Goal: Transaction & Acquisition: Book appointment/travel/reservation

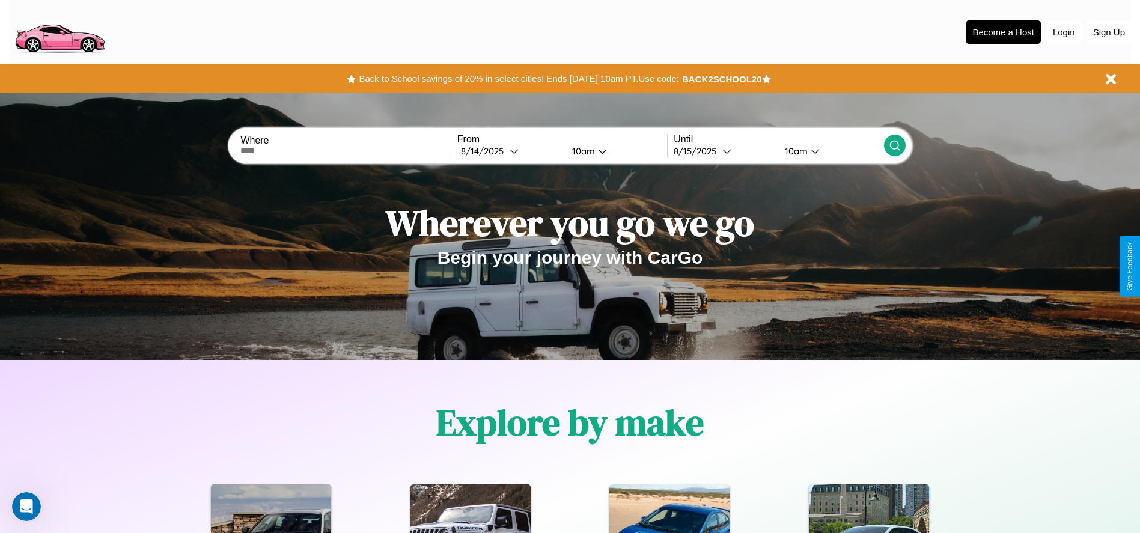
click at [519, 79] on button "Back to School savings of 20% in select cities! Ends 9/1 at 10am PT. Use code:" at bounding box center [519, 78] width 326 height 17
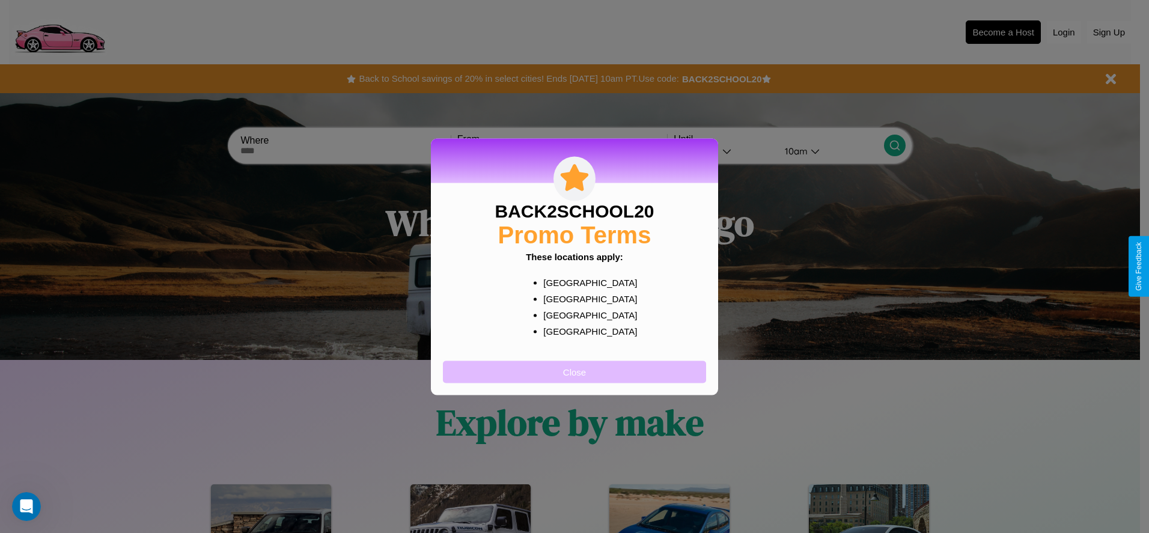
click at [574, 371] on button "Close" at bounding box center [574, 372] width 263 height 22
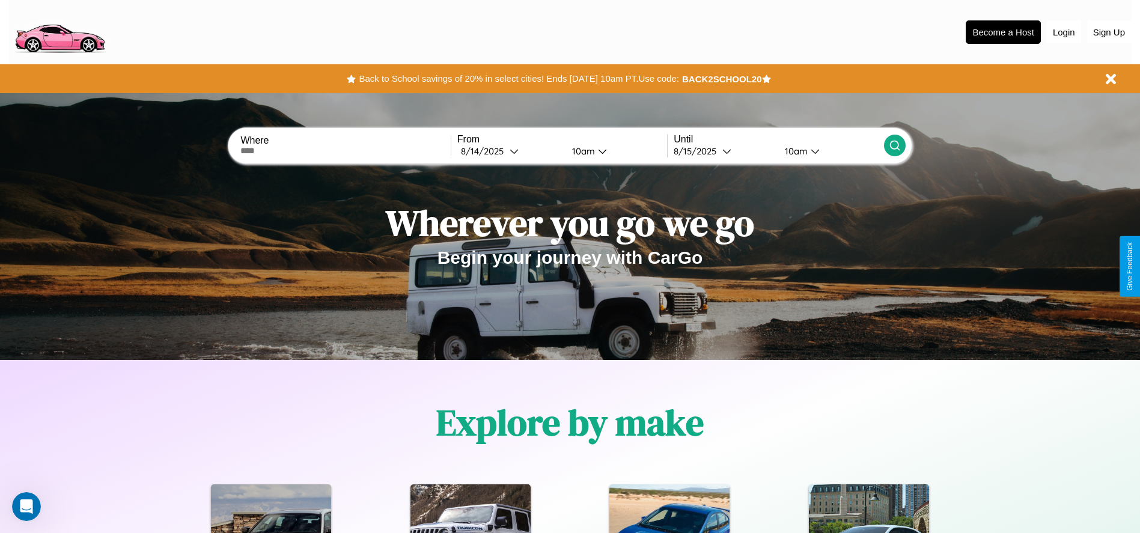
click at [345, 151] on input "text" at bounding box center [345, 151] width 210 height 10
type input "******"
click at [510, 151] on icon at bounding box center [514, 151] width 9 height 9
select select "*"
select select "****"
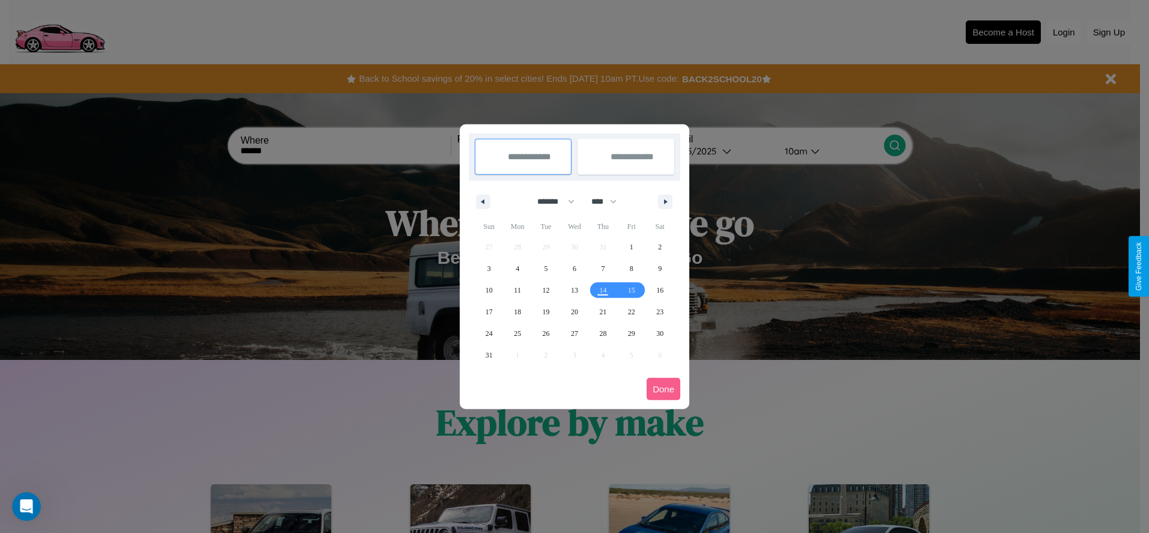
drag, startPoint x: 550, startPoint y: 201, endPoint x: 574, endPoint y: 241, distance: 46.4
click at [550, 201] on select "******* ******** ***** ***** *** **** **** ****** ********* ******* ******** **…" at bounding box center [553, 202] width 51 height 20
select select "*"
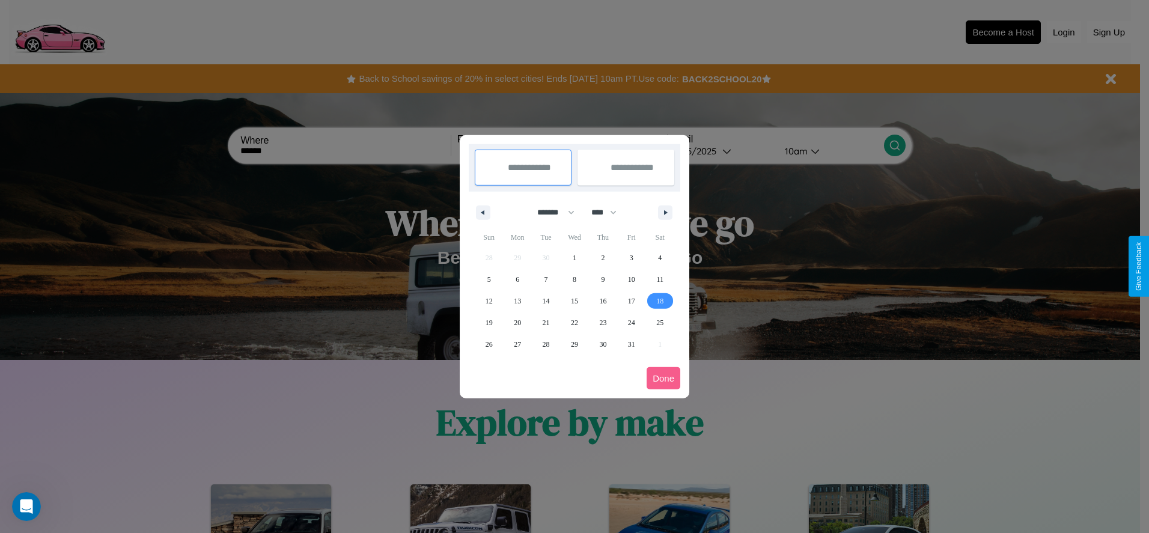
click at [660, 300] on span "18" at bounding box center [659, 301] width 7 height 22
type input "**********"
click at [488, 344] on span "26" at bounding box center [488, 344] width 7 height 22
type input "**********"
click at [663, 378] on button "Done" at bounding box center [664, 378] width 34 height 22
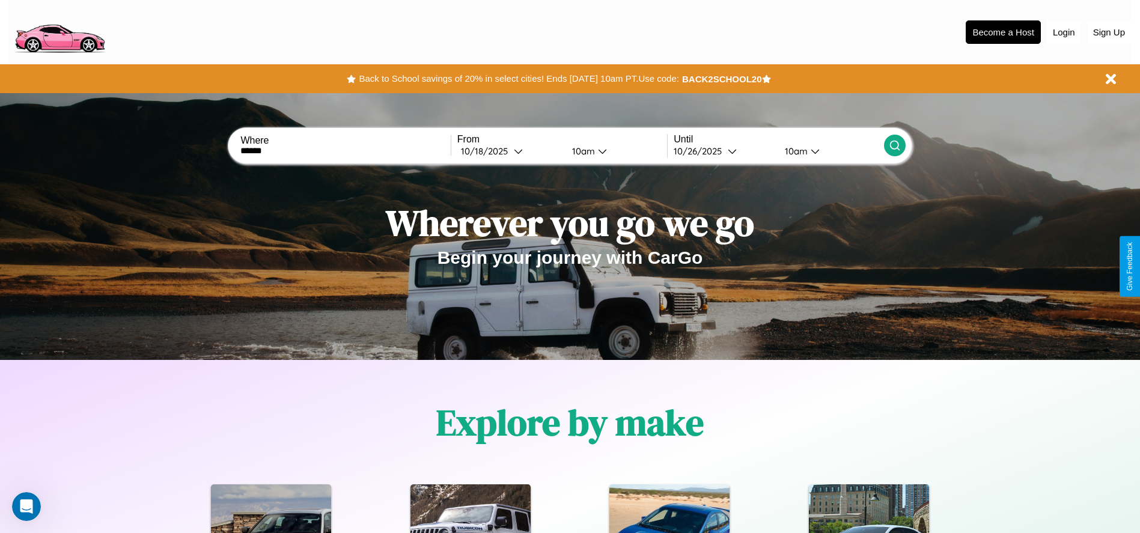
click at [581, 151] on div "10am" at bounding box center [582, 150] width 32 height 11
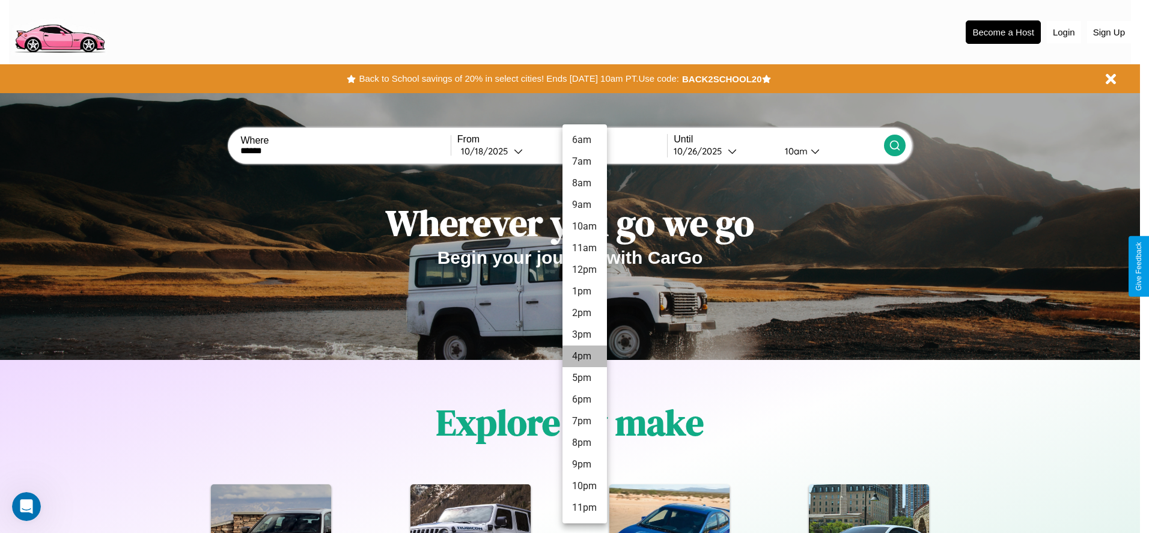
click at [584, 356] on li "4pm" at bounding box center [584, 356] width 44 height 22
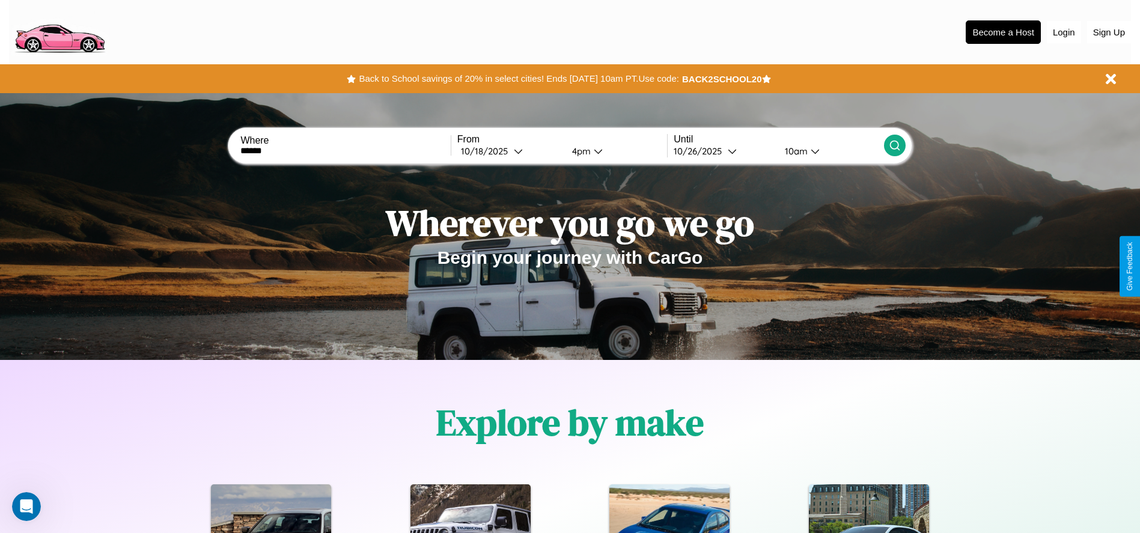
click at [794, 151] on div "10am" at bounding box center [795, 150] width 32 height 11
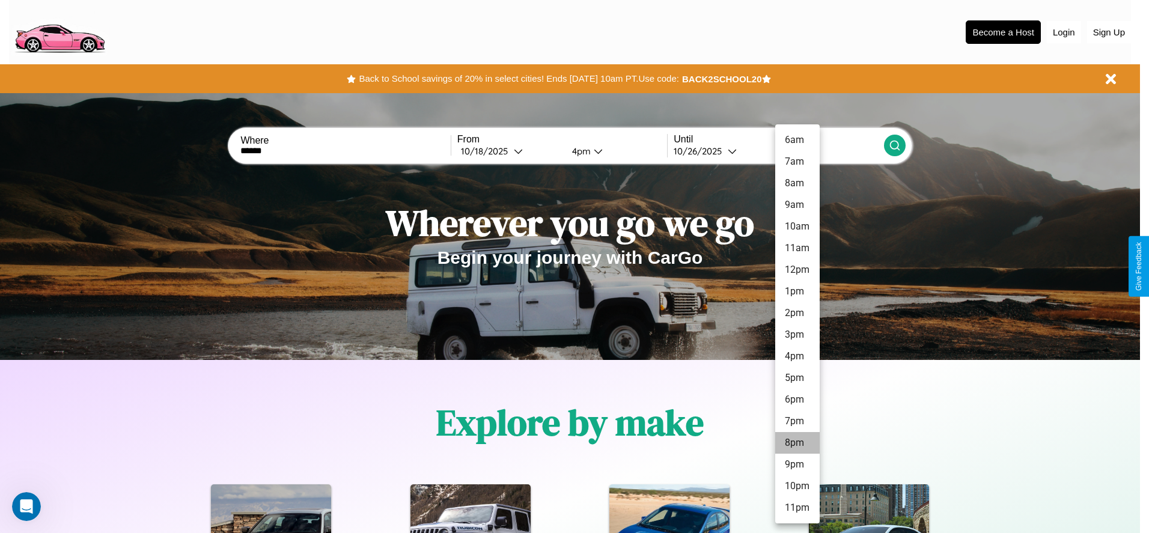
click at [797, 443] on li "8pm" at bounding box center [797, 443] width 44 height 22
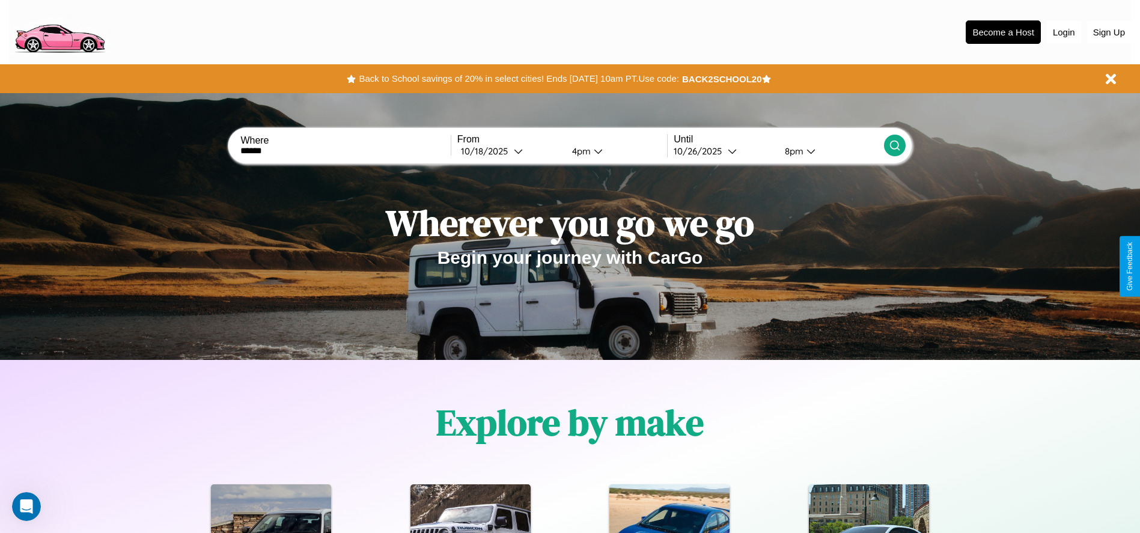
click at [894, 145] on icon at bounding box center [895, 145] width 12 height 12
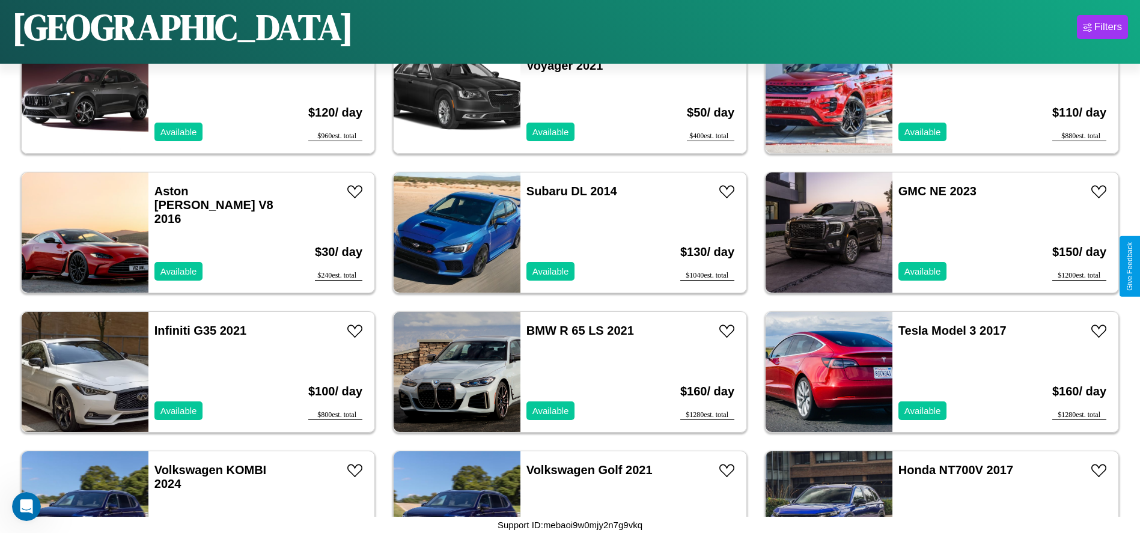
scroll to position [2504, 0]
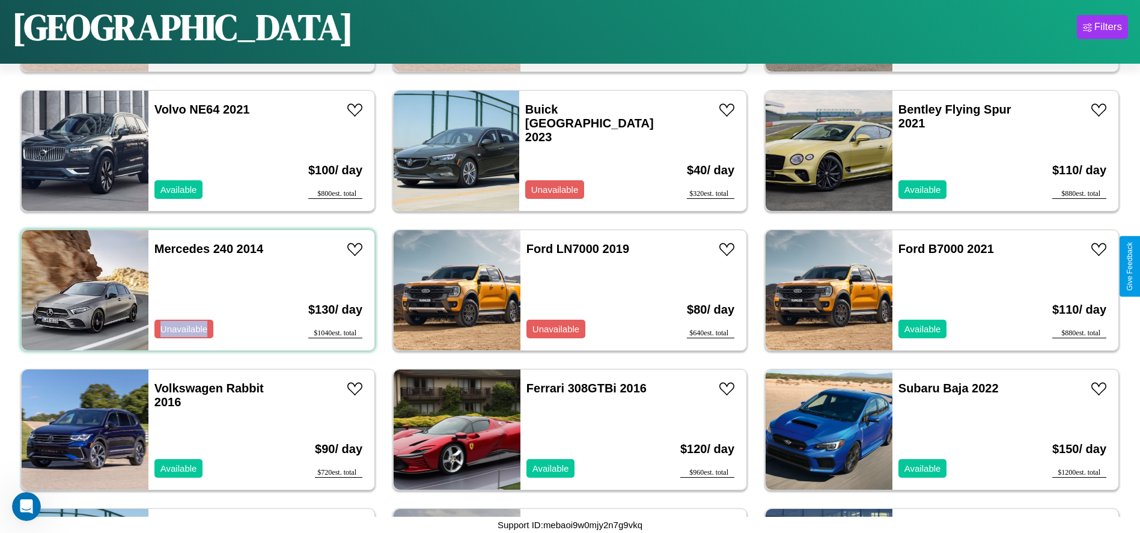
click at [196, 290] on div "Mercedes 240 2014 Unavailable" at bounding box center [217, 290] width 139 height 120
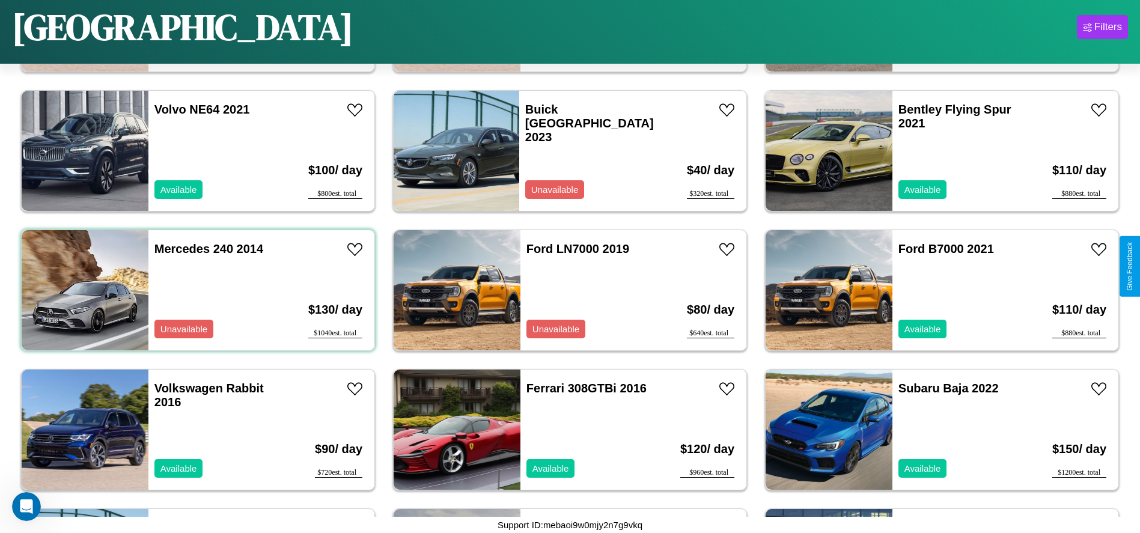
click at [196, 290] on div "Mercedes 240 2014 Unavailable" at bounding box center [217, 290] width 139 height 120
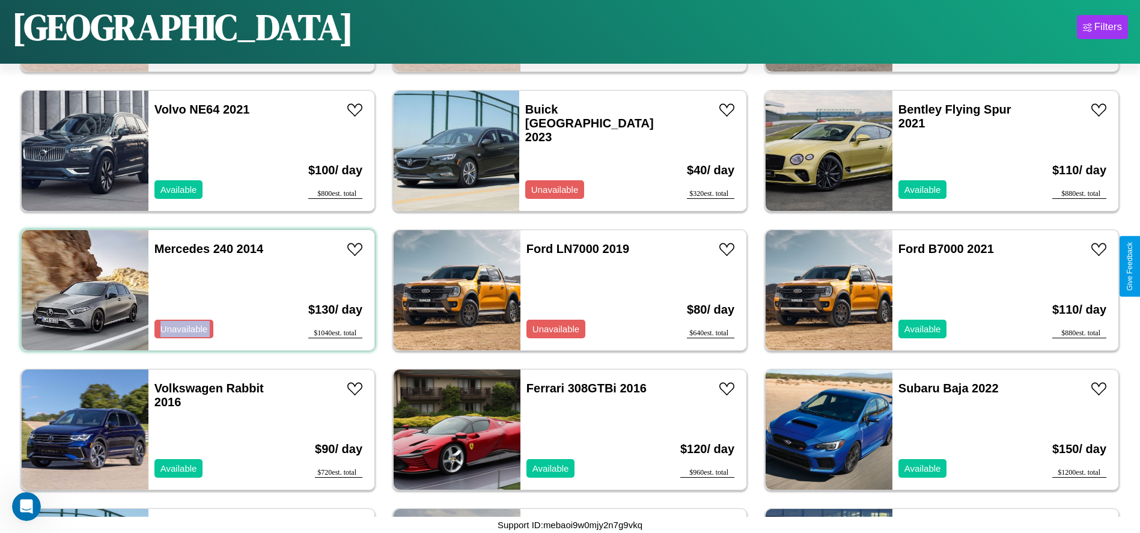
click at [196, 290] on div "Mercedes 240 2014 Unavailable" at bounding box center [217, 290] width 139 height 120
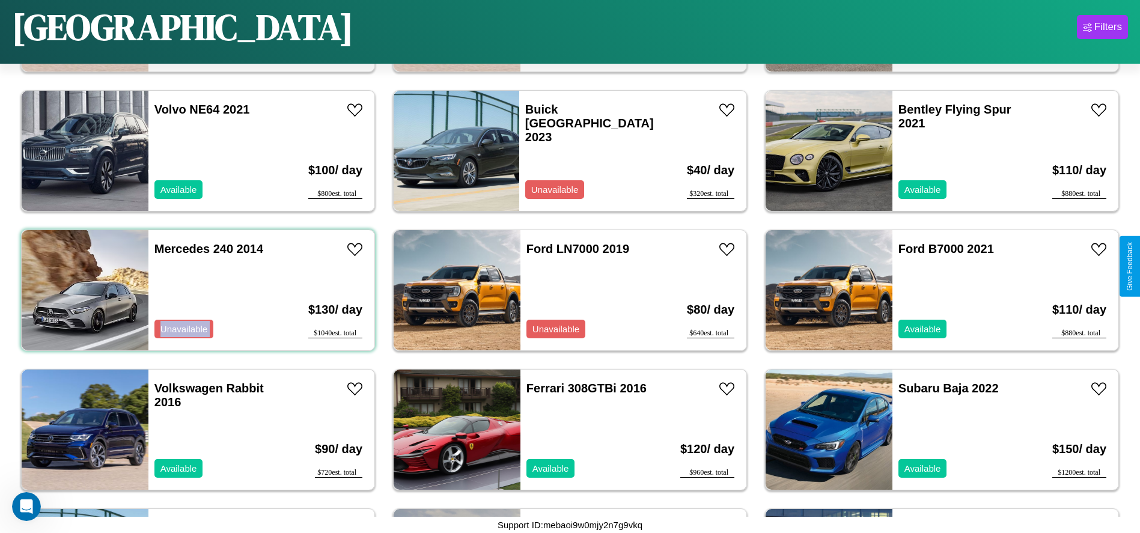
click at [196, 290] on div "Mercedes 240 2014 Unavailable" at bounding box center [217, 290] width 139 height 120
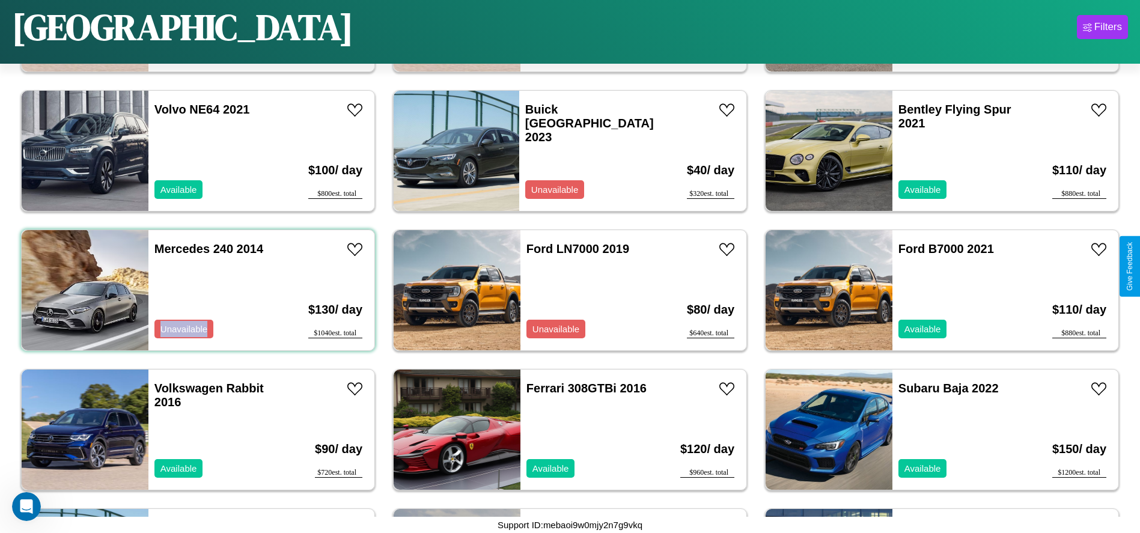
click at [196, 290] on div "Mercedes 240 2014 Unavailable" at bounding box center [217, 290] width 139 height 120
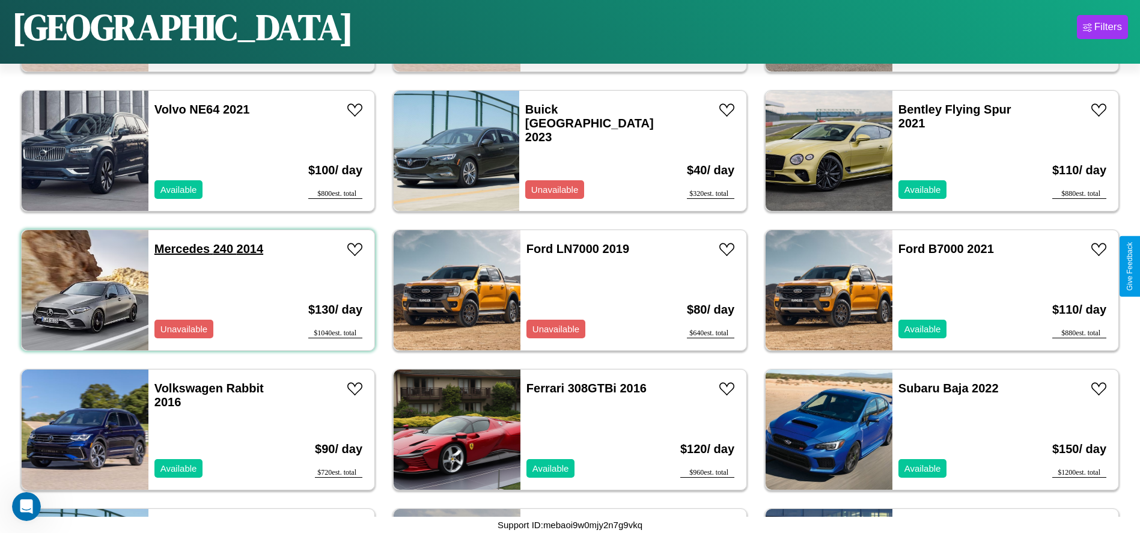
click at [180, 249] on link "Mercedes 240 2014" at bounding box center [208, 248] width 109 height 13
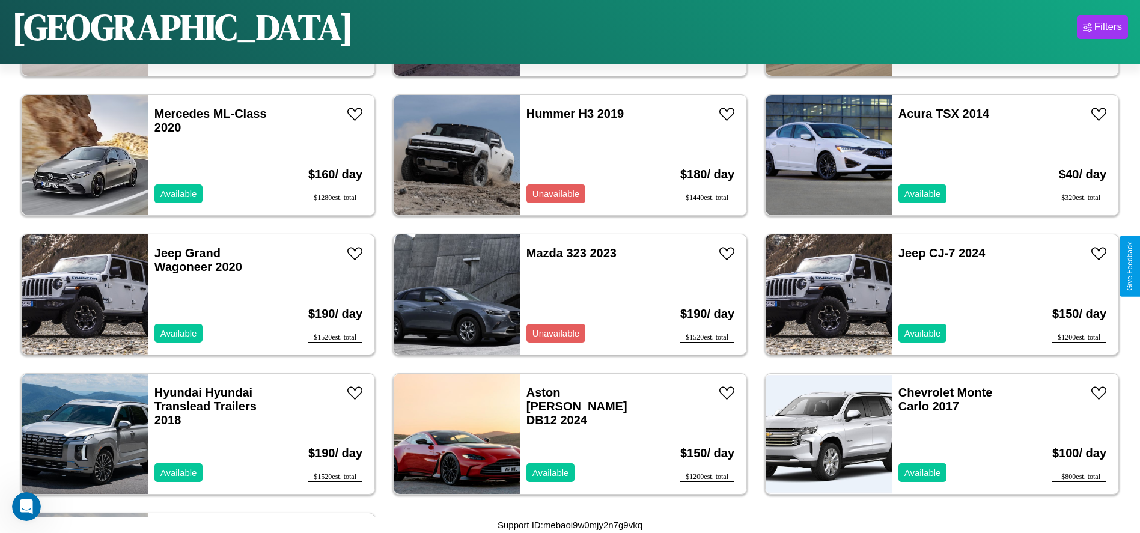
scroll to position [6128, 0]
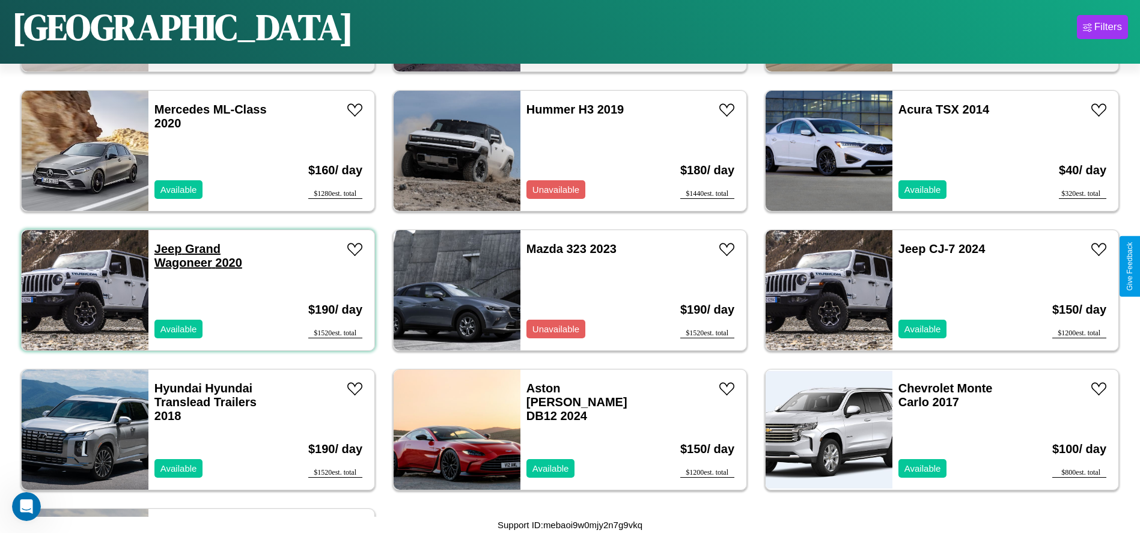
click at [166, 249] on link "Jeep Grand Wagoneer 2020" at bounding box center [198, 255] width 88 height 27
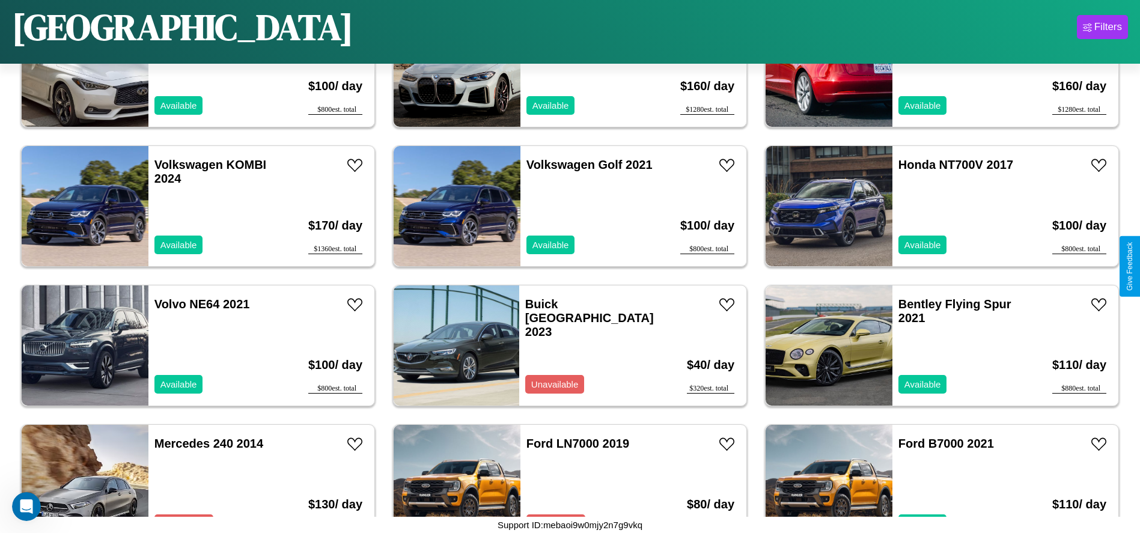
scroll to position [1528, 0]
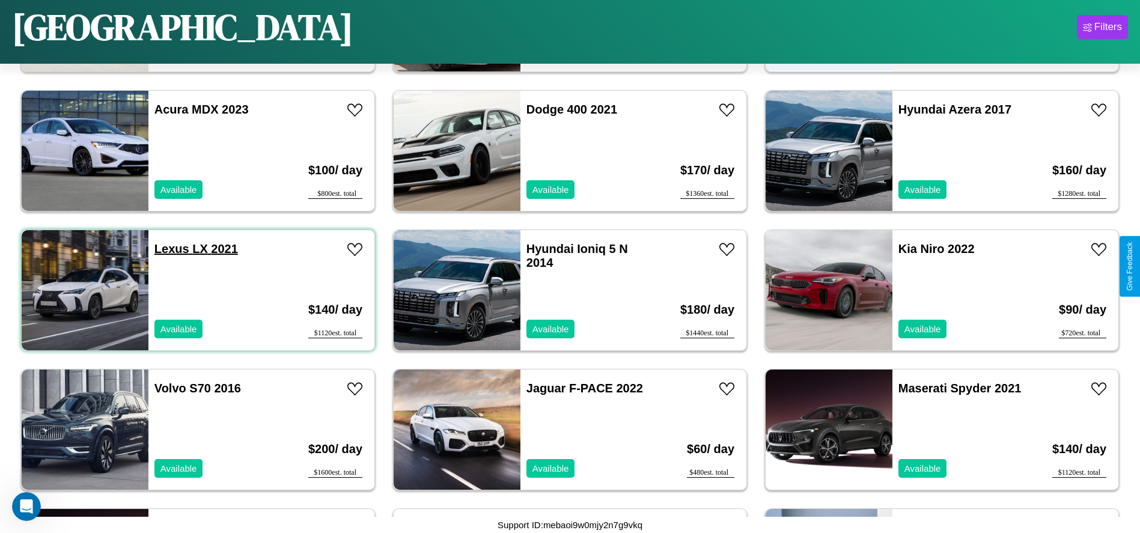
click at [170, 249] on link "Lexus LX 2021" at bounding box center [196, 248] width 84 height 13
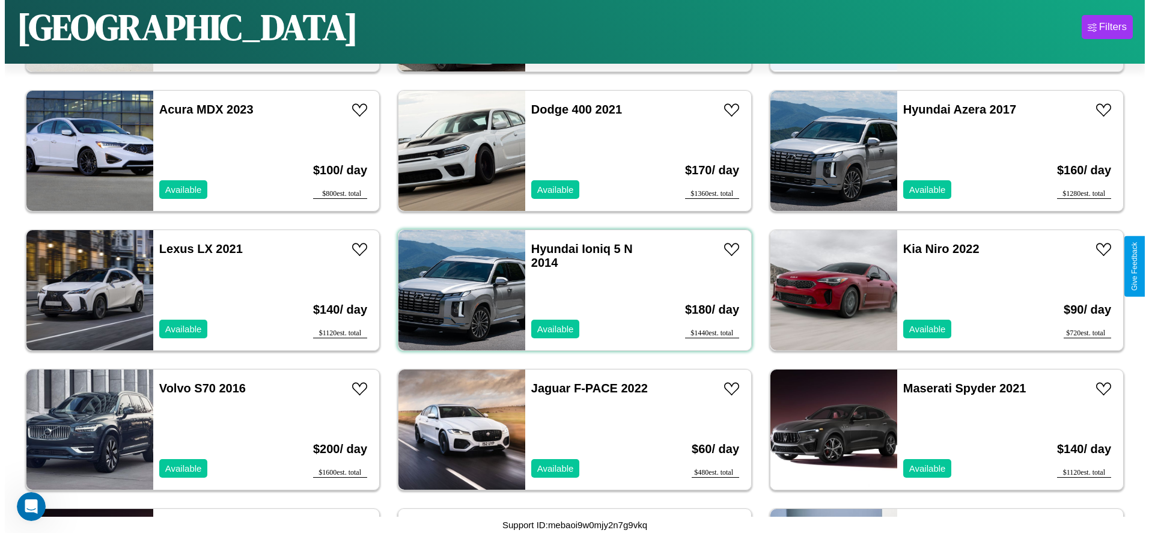
scroll to position [0, 0]
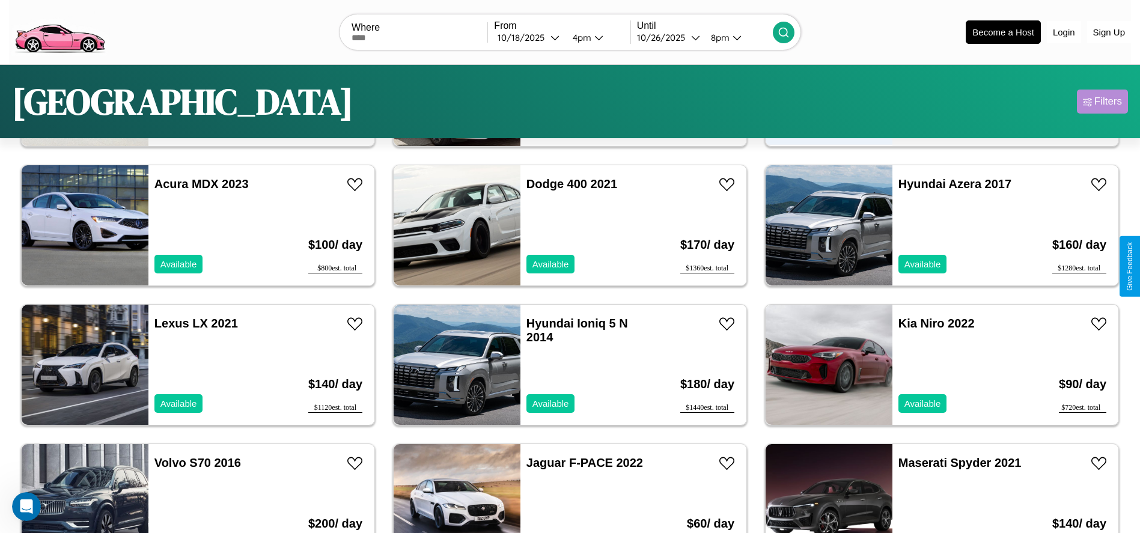
click at [1102, 102] on div "Filters" at bounding box center [1108, 102] width 28 height 12
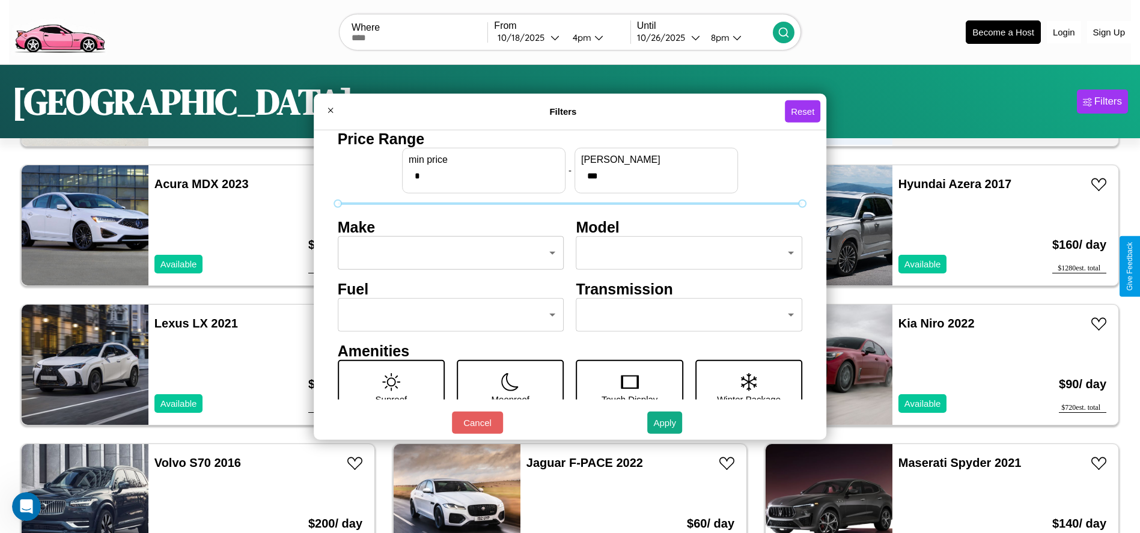
click at [447, 253] on body "CarGo Where From 10 / 18 / 2025 4pm Until 10 / 26 / 2025 8pm Become a Host Logi…" at bounding box center [570, 303] width 1140 height 607
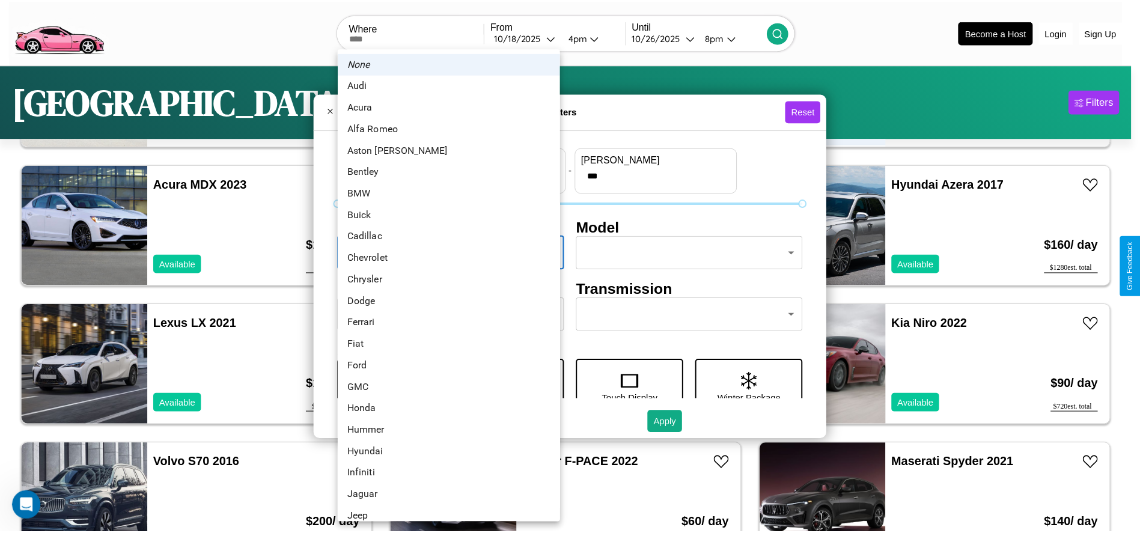
scroll to position [124, 0]
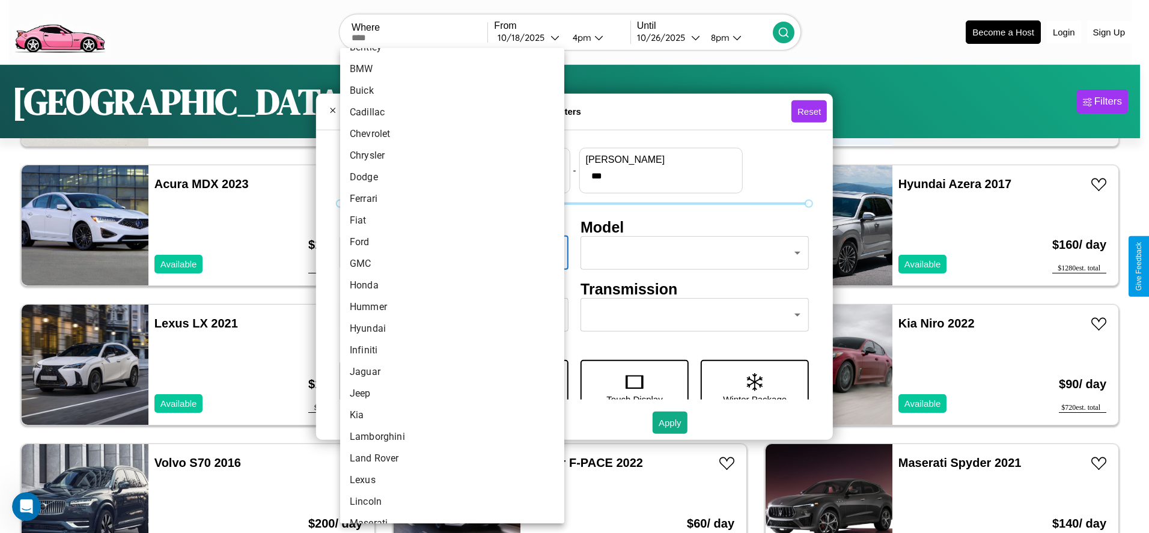
click at [448, 285] on li "Honda" at bounding box center [452, 286] width 224 height 22
type input "*****"
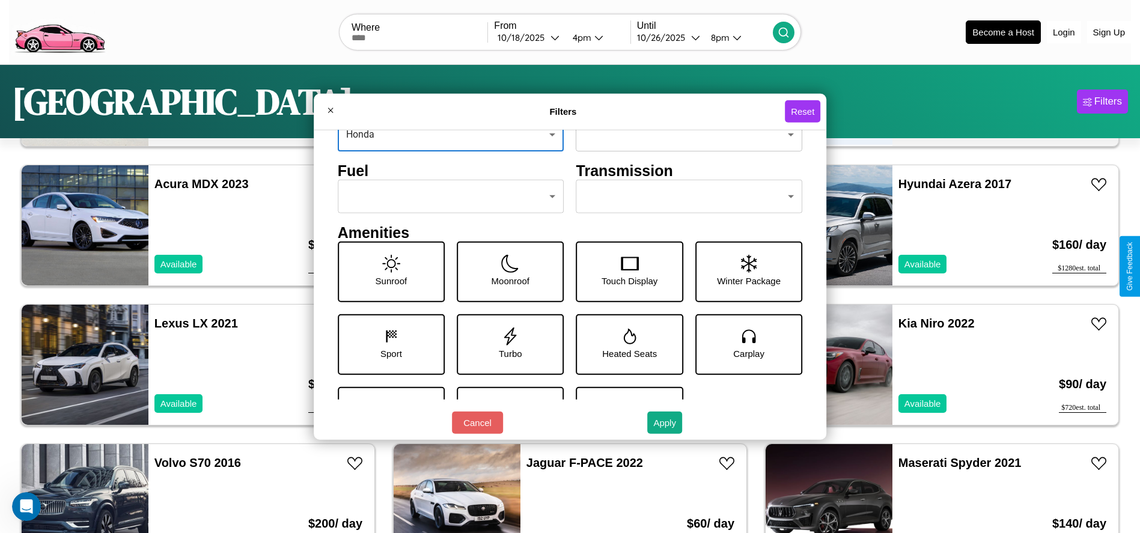
scroll to position [126, 0]
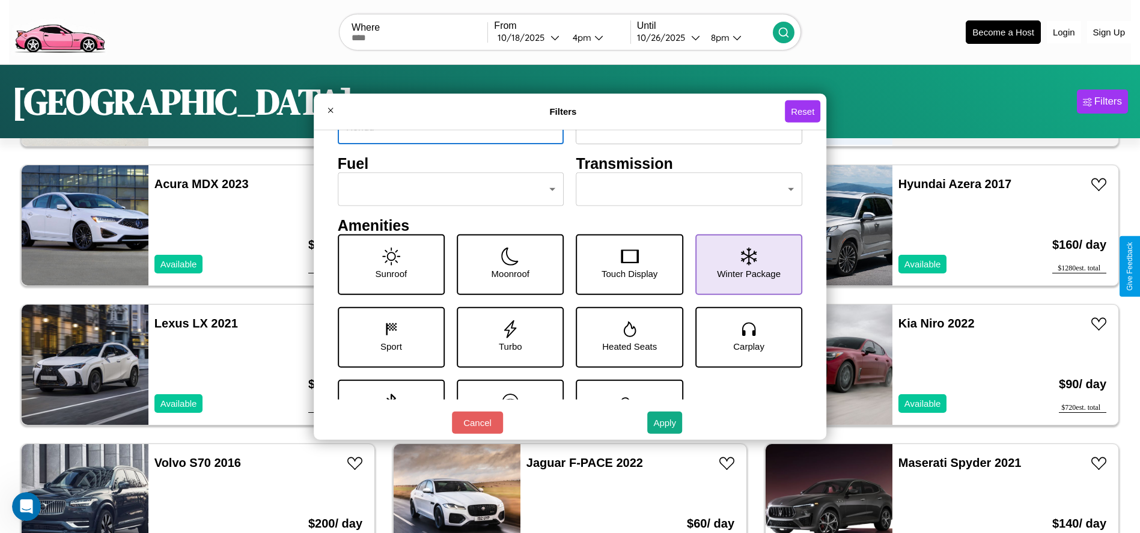
click at [742, 264] on icon at bounding box center [749, 256] width 16 height 18
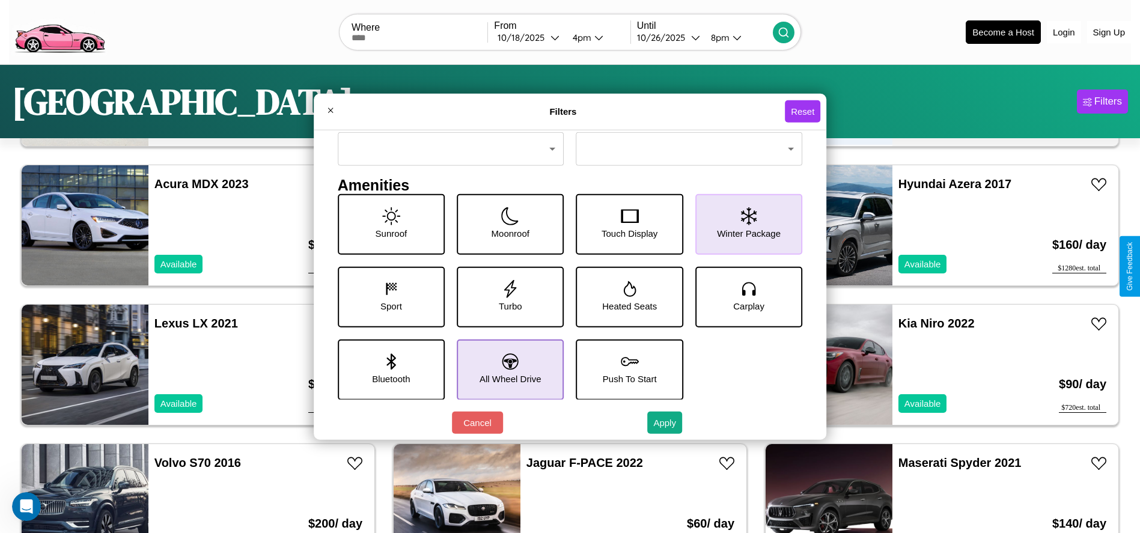
click at [506, 369] on icon at bounding box center [510, 361] width 16 height 16
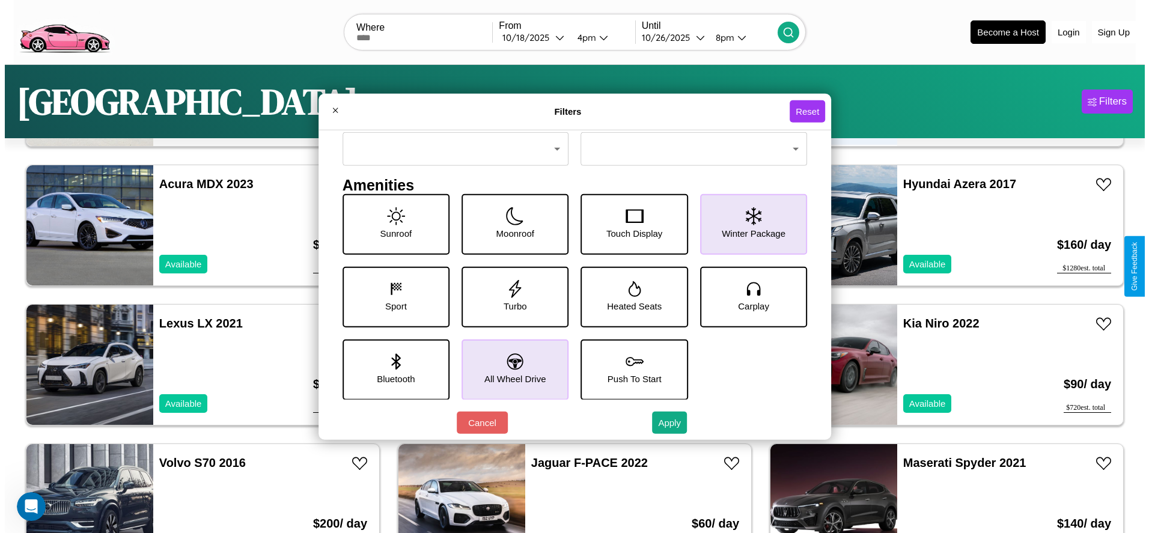
scroll to position [126, 0]
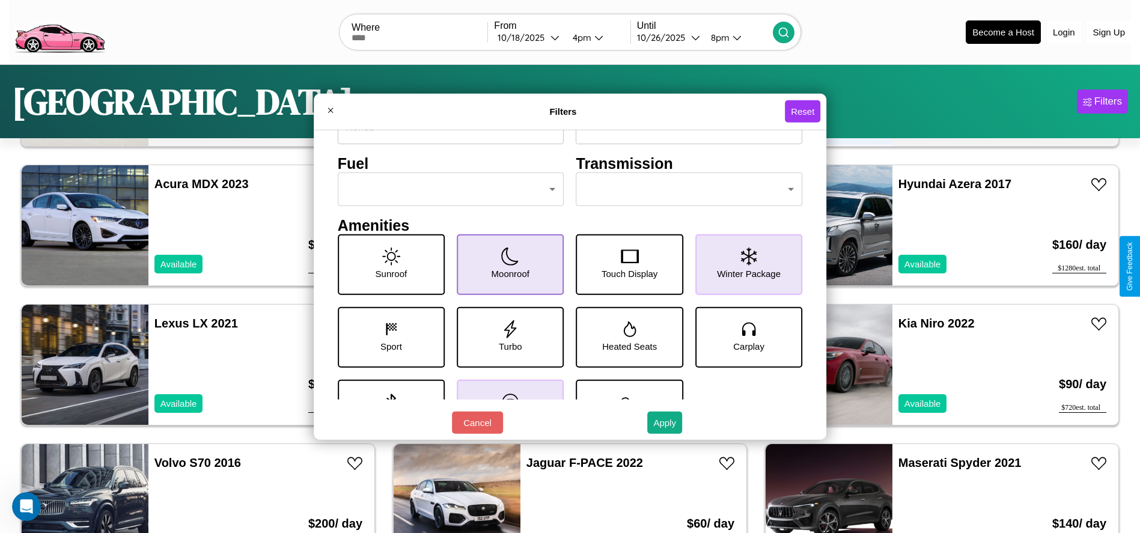
click at [506, 264] on icon at bounding box center [510, 256] width 18 height 18
click at [665, 422] on button "Apply" at bounding box center [664, 423] width 35 height 22
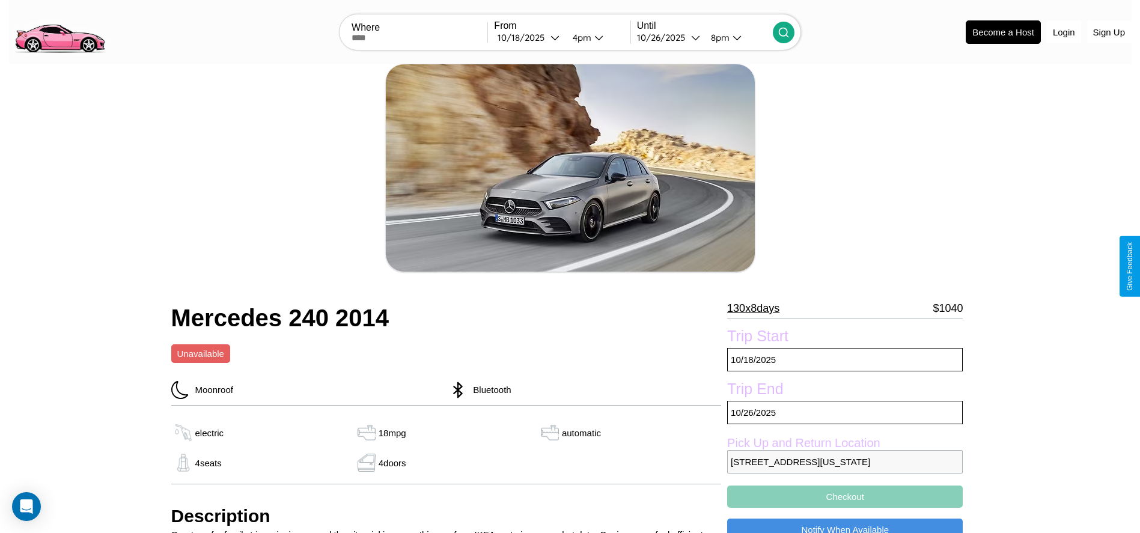
scroll to position [449, 0]
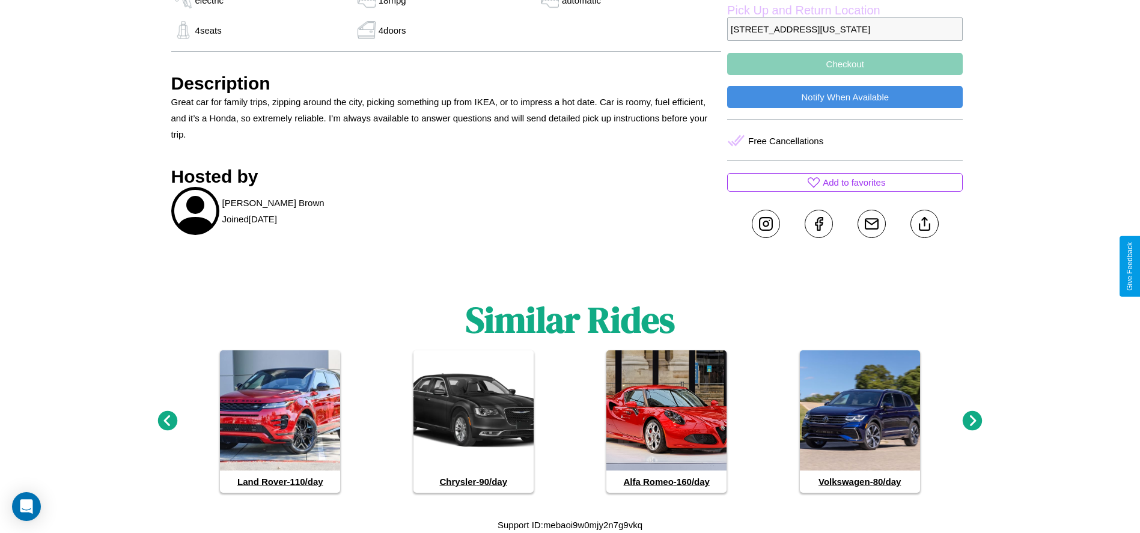
click at [972, 421] on icon at bounding box center [973, 421] width 20 height 20
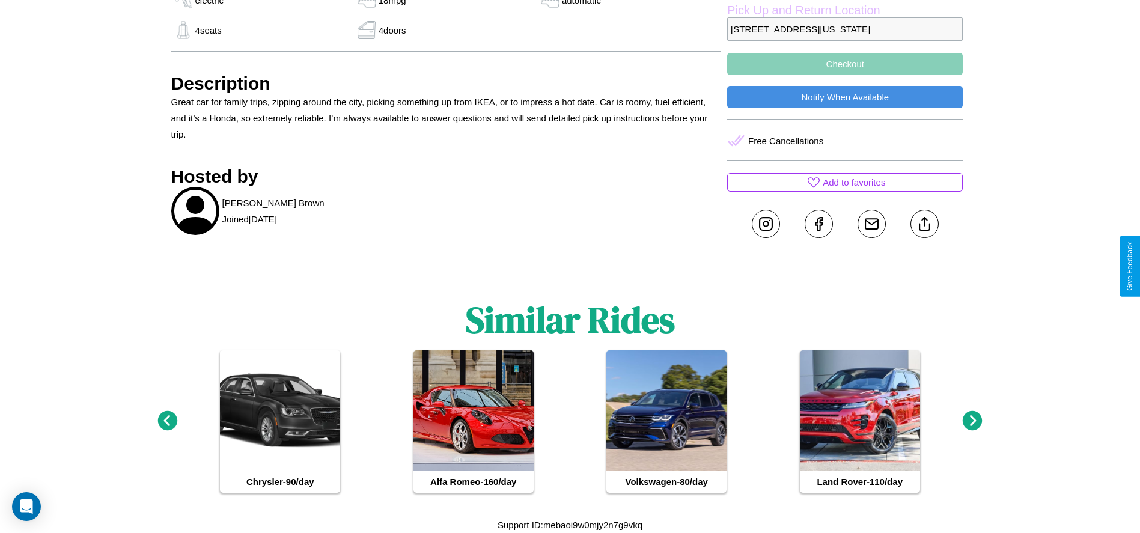
click at [972, 421] on icon at bounding box center [973, 421] width 20 height 20
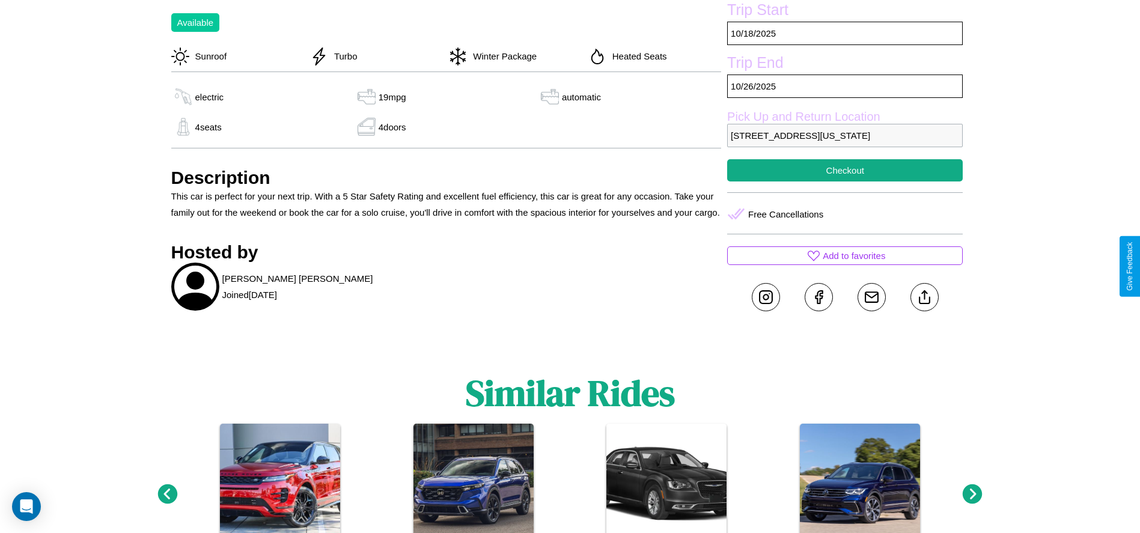
scroll to position [413, 0]
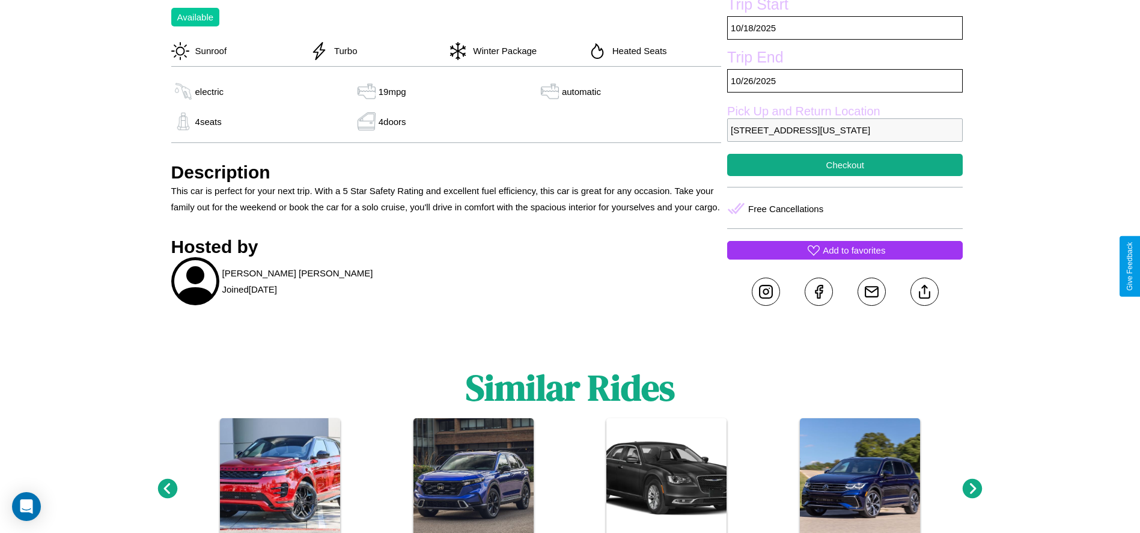
click at [845, 258] on p "Add to favorites" at bounding box center [854, 250] width 62 height 16
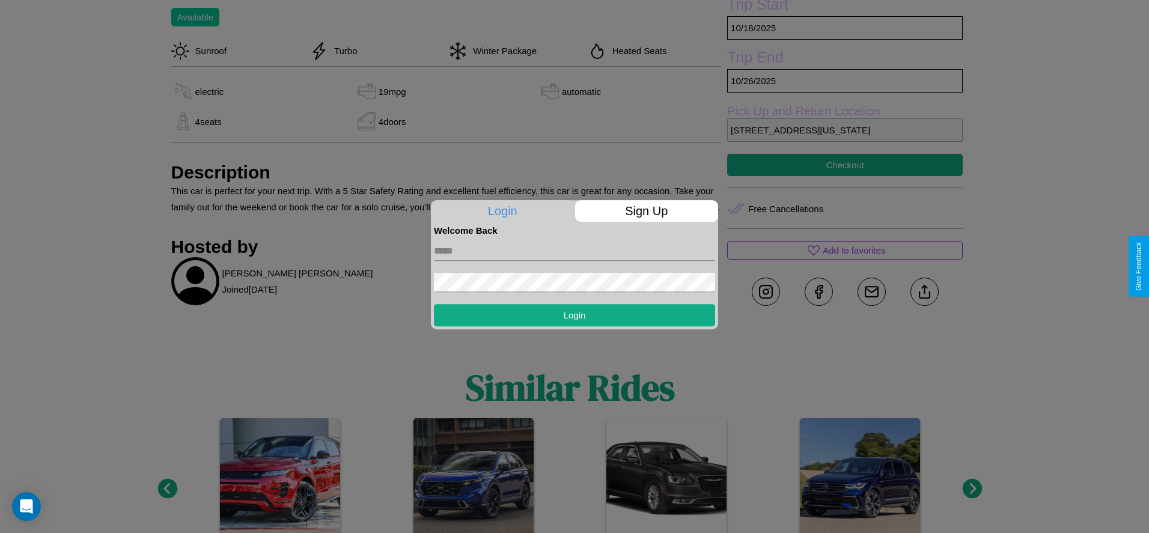
click at [574, 251] on input "text" at bounding box center [574, 251] width 281 height 19
type input "**********"
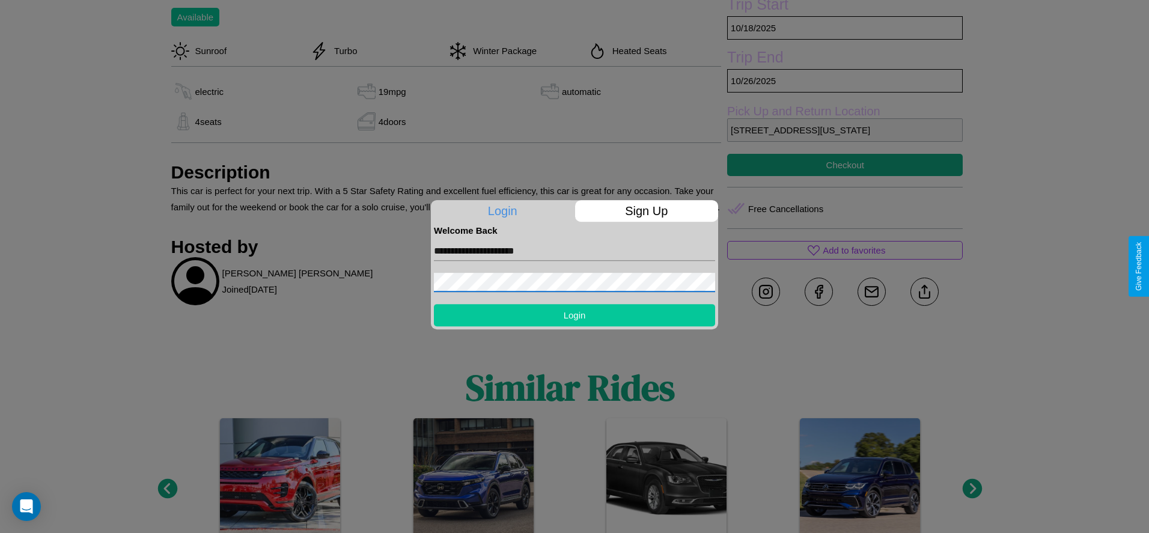
click at [574, 315] on button "Login" at bounding box center [574, 315] width 281 height 22
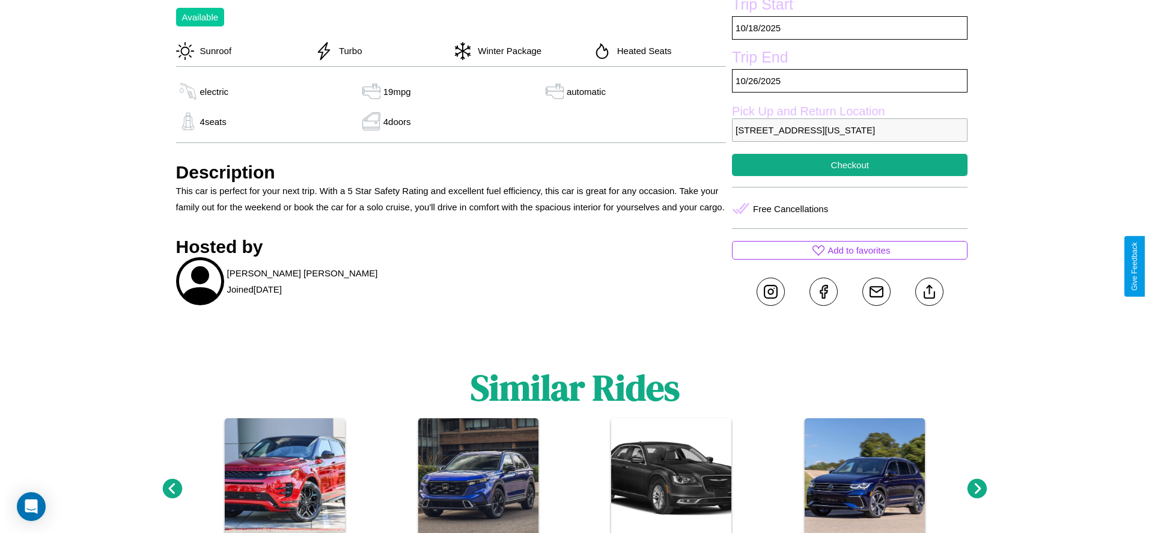
scroll to position [174, 0]
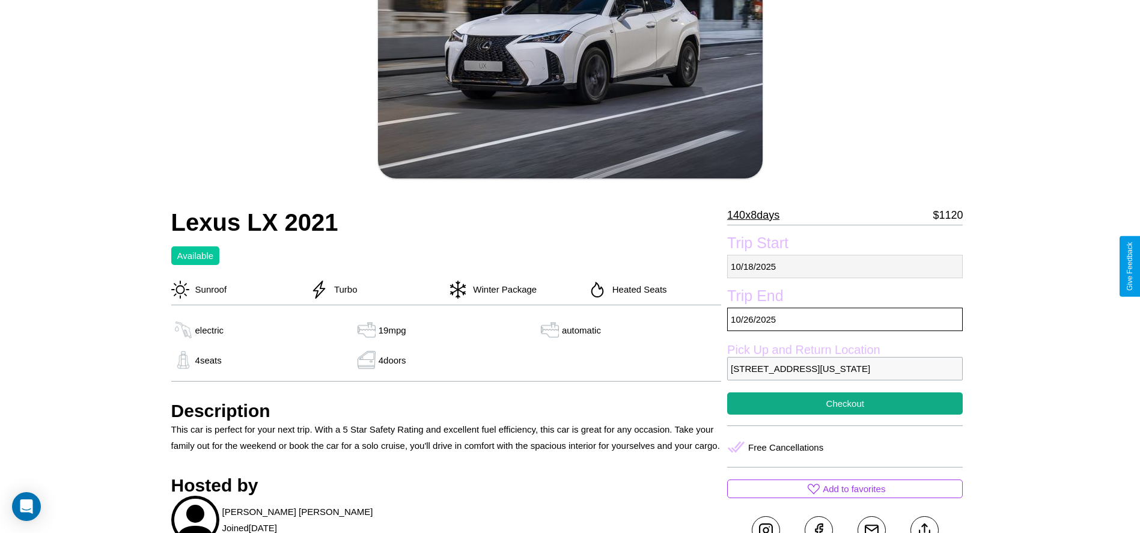
click at [845, 266] on p "10 / 18 / 2025" at bounding box center [845, 266] width 236 height 23
select select "*"
select select "****"
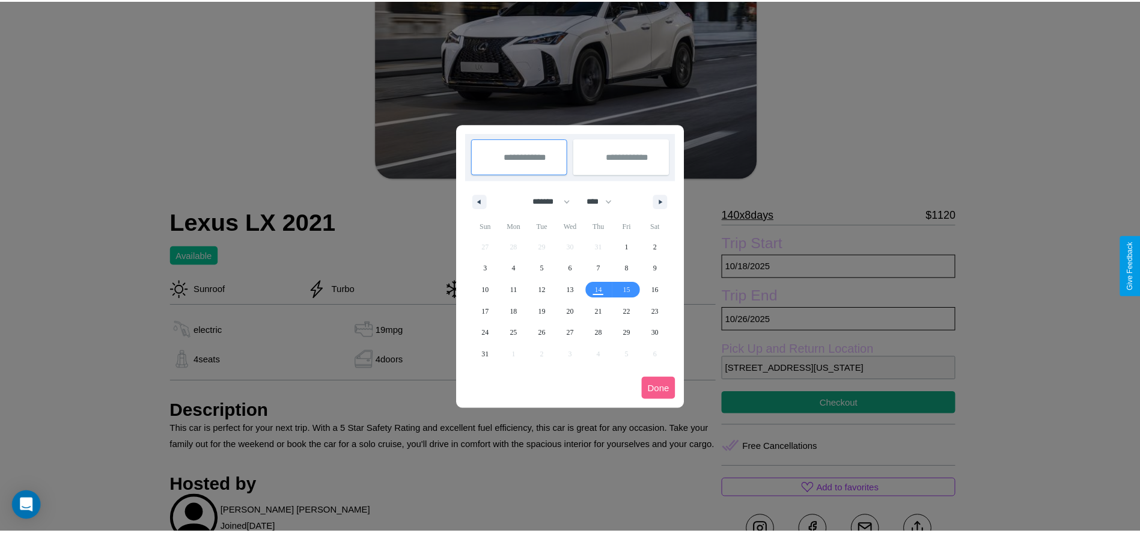
scroll to position [0, 0]
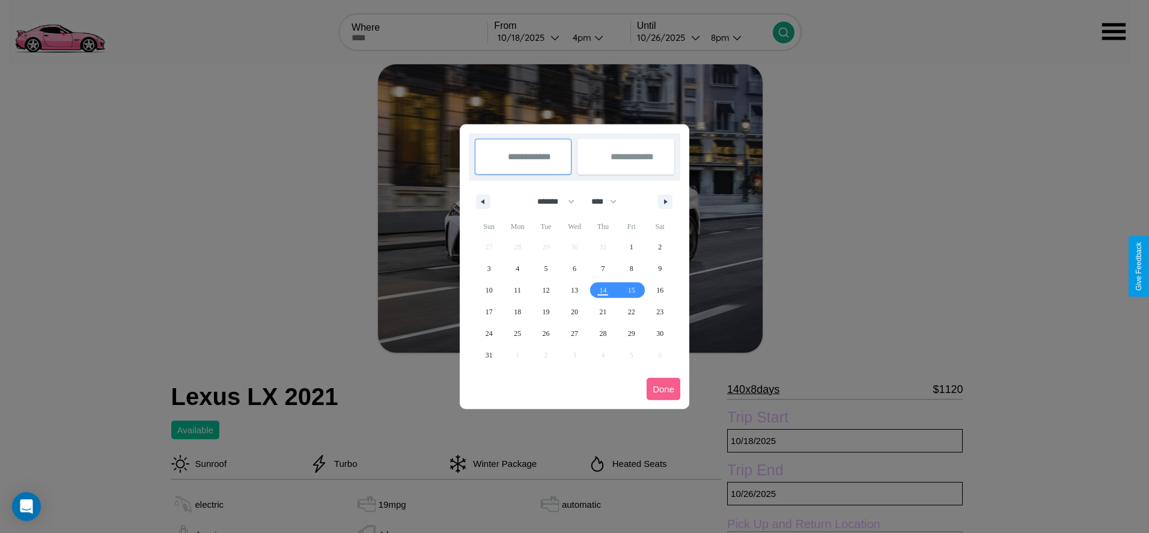
click at [529, 37] on div at bounding box center [574, 266] width 1149 height 533
